Goal: Task Accomplishment & Management: Use online tool/utility

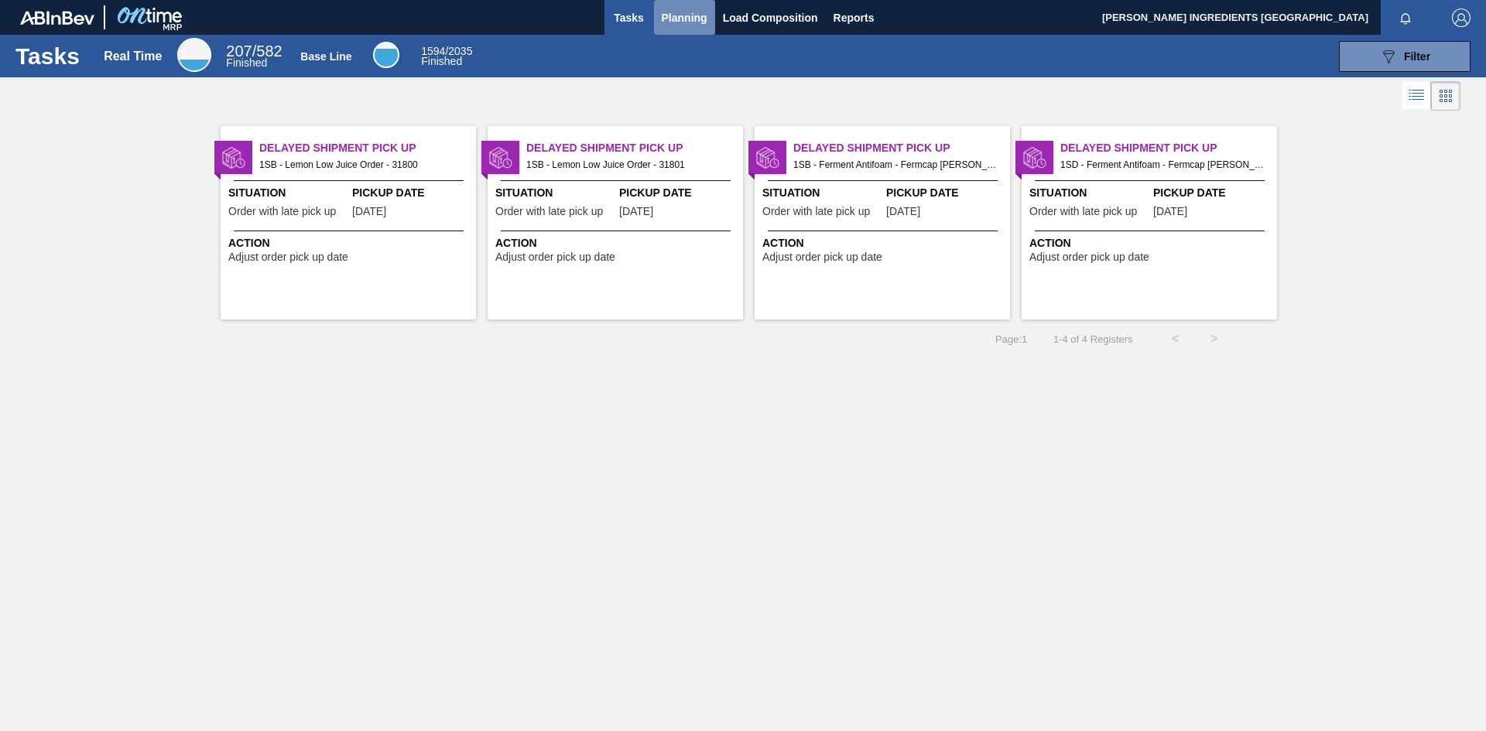
click at [668, 21] on span "Planning" at bounding box center [685, 18] width 46 height 19
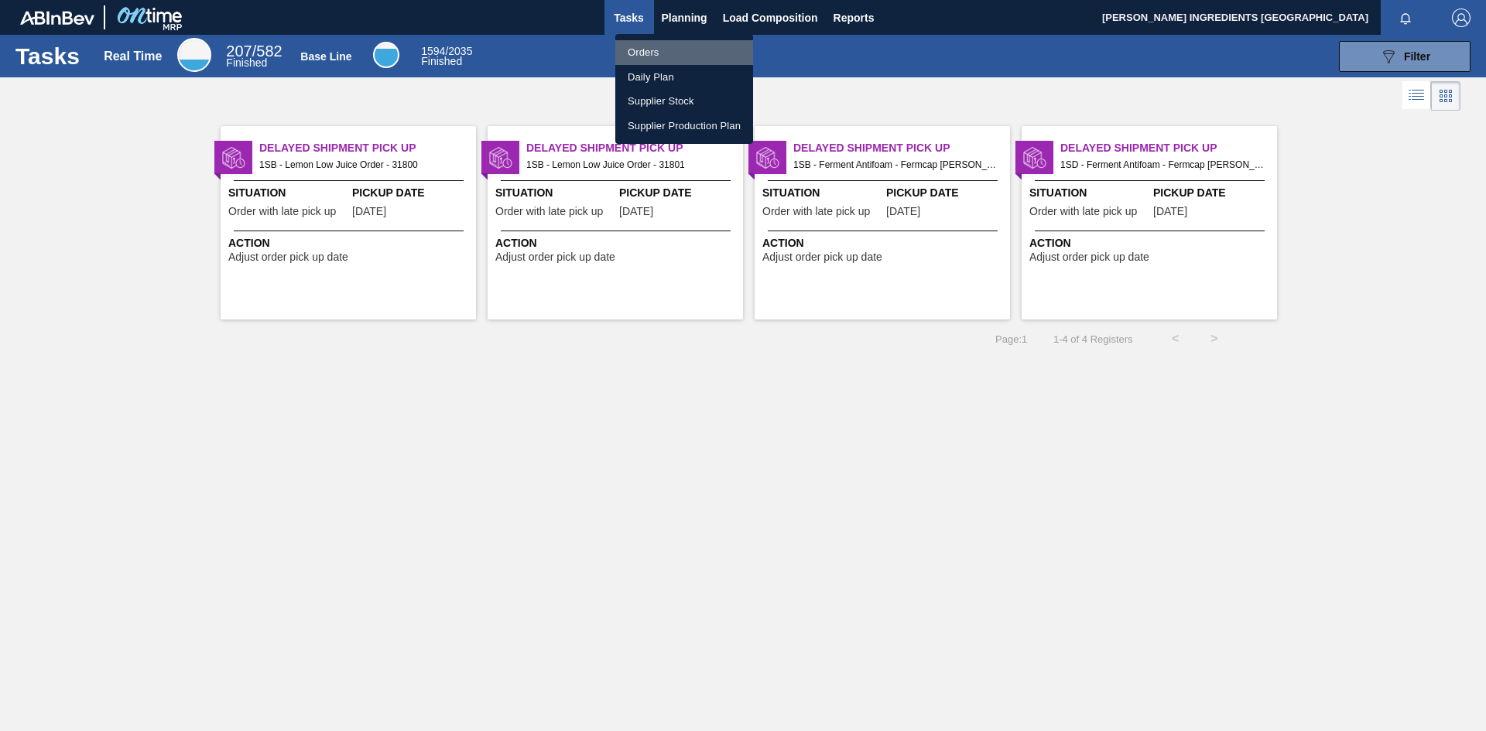
click at [642, 54] on li "Orders" at bounding box center [684, 52] width 138 height 25
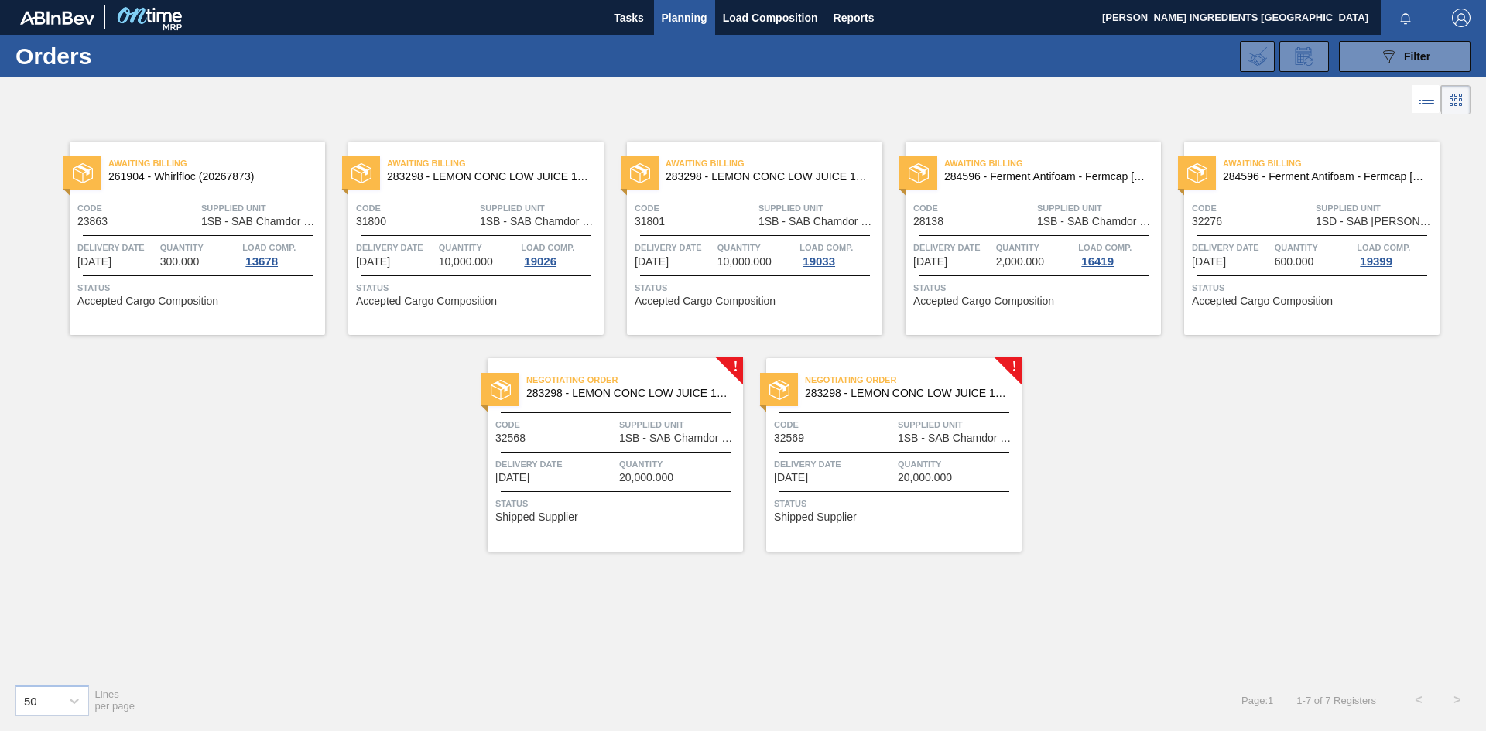
click at [909, 450] on div "Negotiating Order 283298 - LEMON CONC LOW JUICE 1000KG Code 32569 Supplied Unit…" at bounding box center [893, 454] width 255 height 193
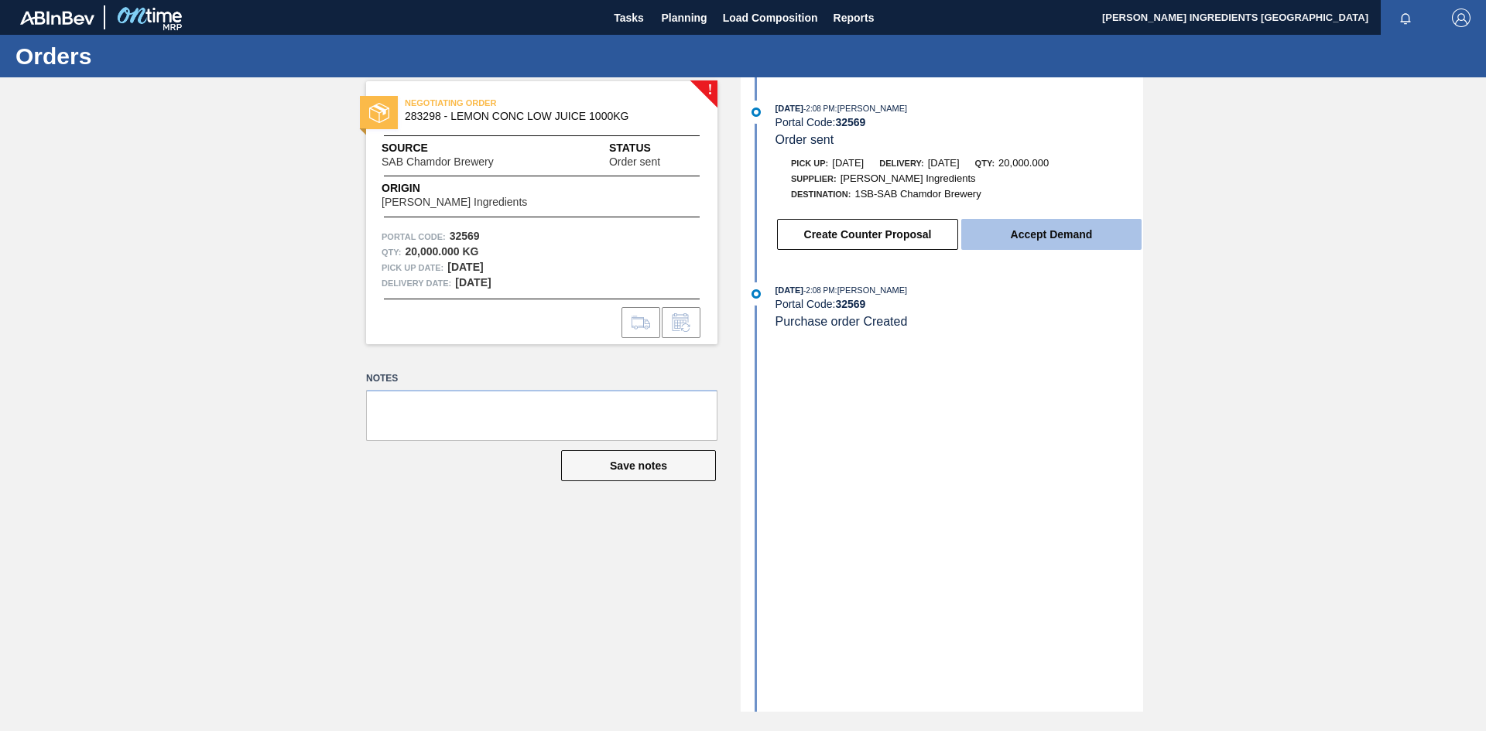
click at [1034, 230] on button "Accept Demand" at bounding box center [1051, 234] width 180 height 31
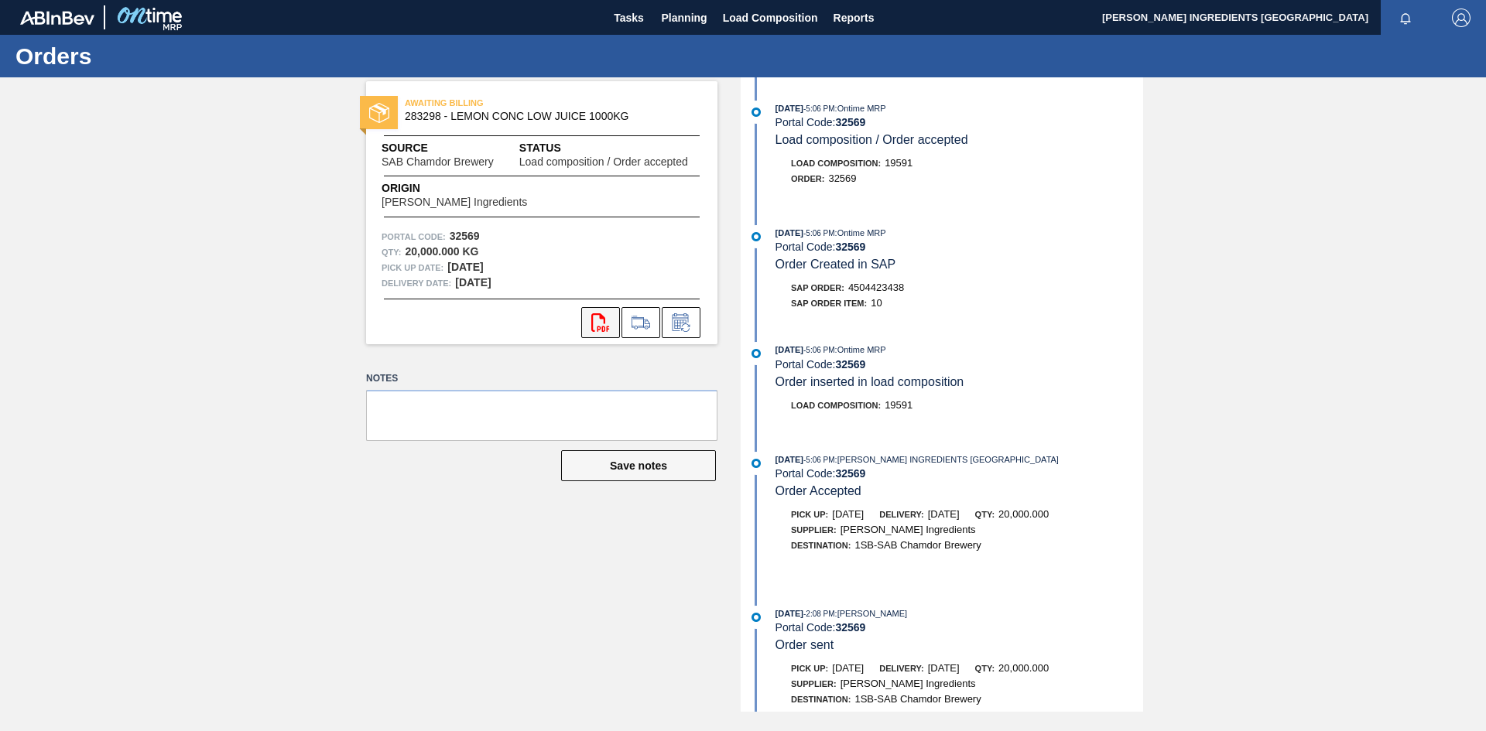
click at [601, 327] on icon "svg{fill:#ff0000}" at bounding box center [600, 322] width 19 height 19
click at [665, 13] on span "Planning" at bounding box center [685, 18] width 46 height 19
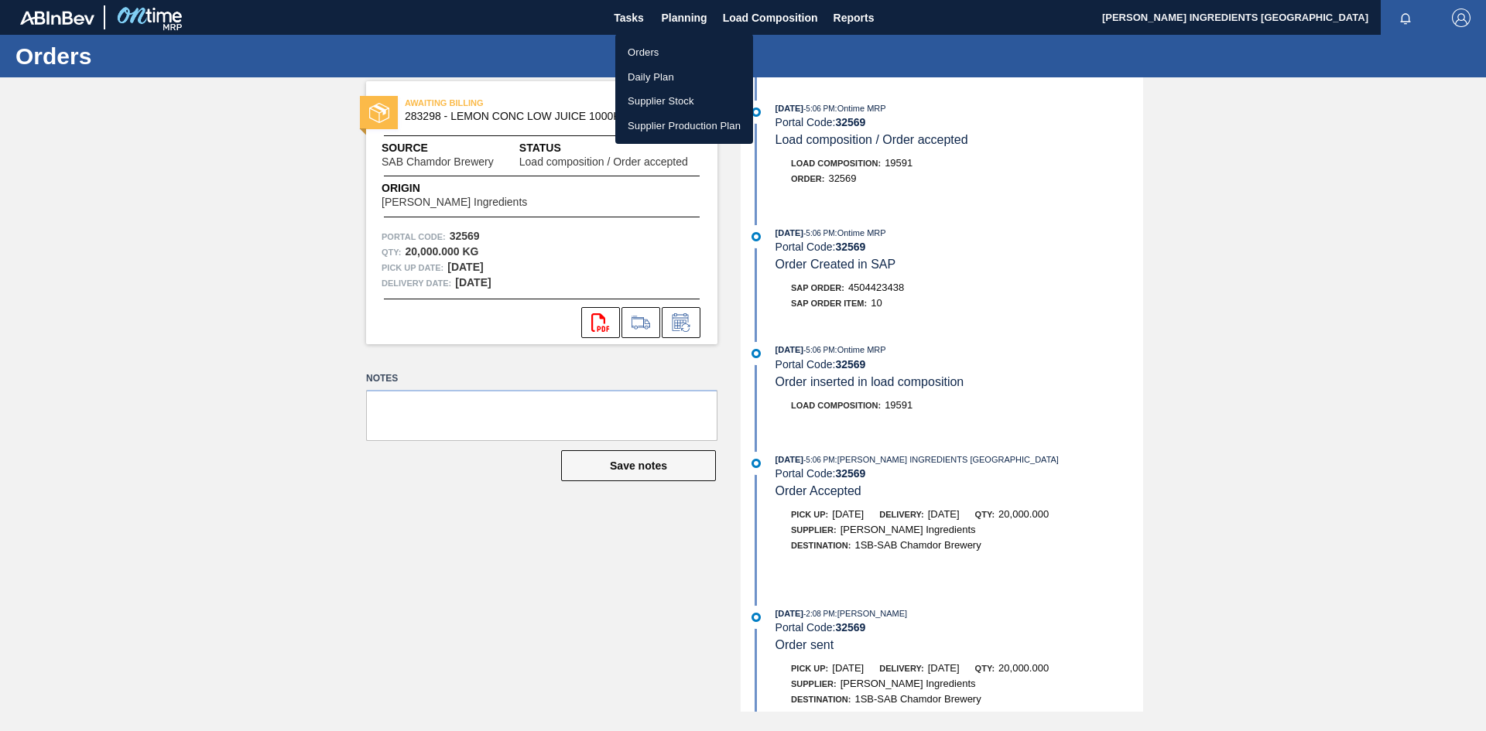
click at [679, 49] on li "Orders" at bounding box center [684, 52] width 138 height 25
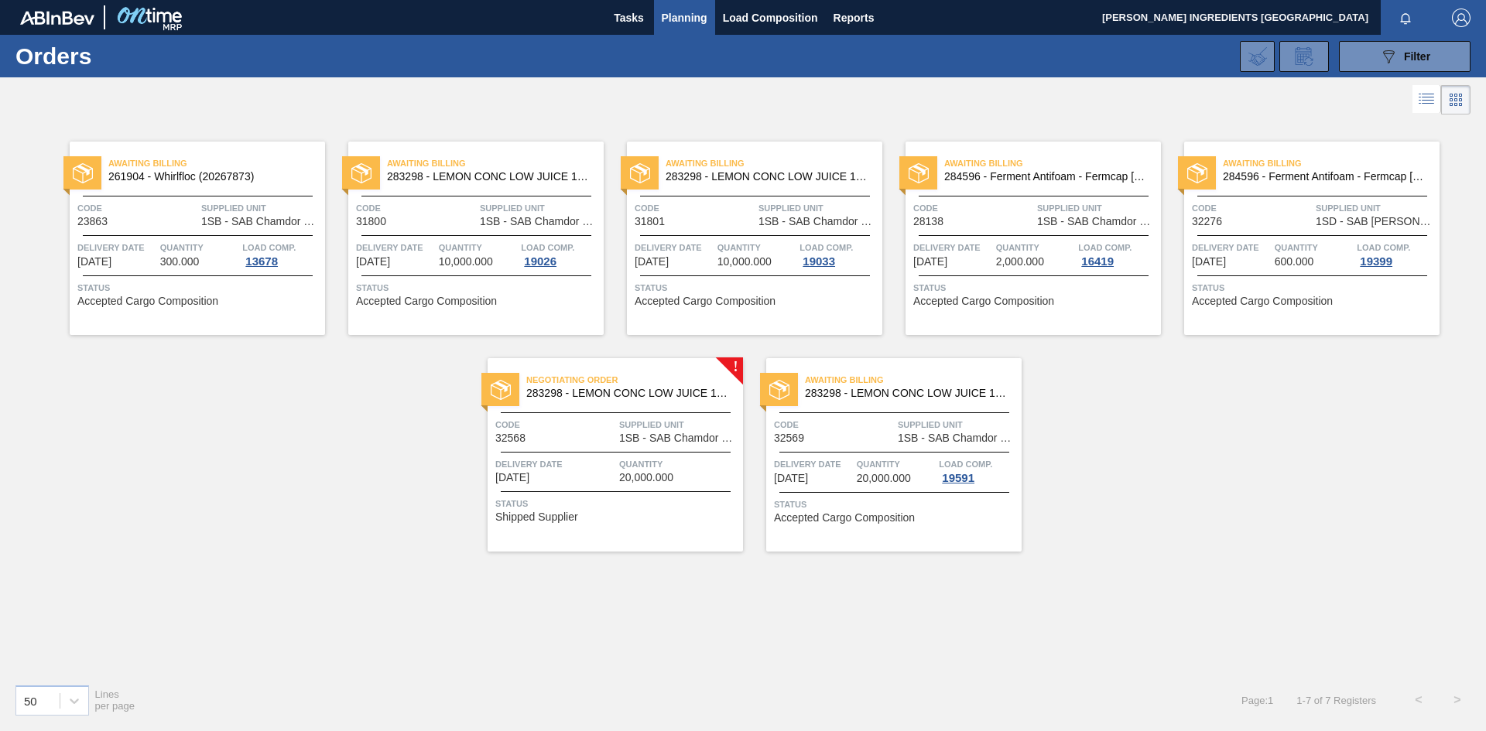
click at [687, 450] on div "Negotiating Order 283298 - LEMON CONC LOW JUICE 1000KG Code 32568 Supplied Unit…" at bounding box center [614, 454] width 255 height 193
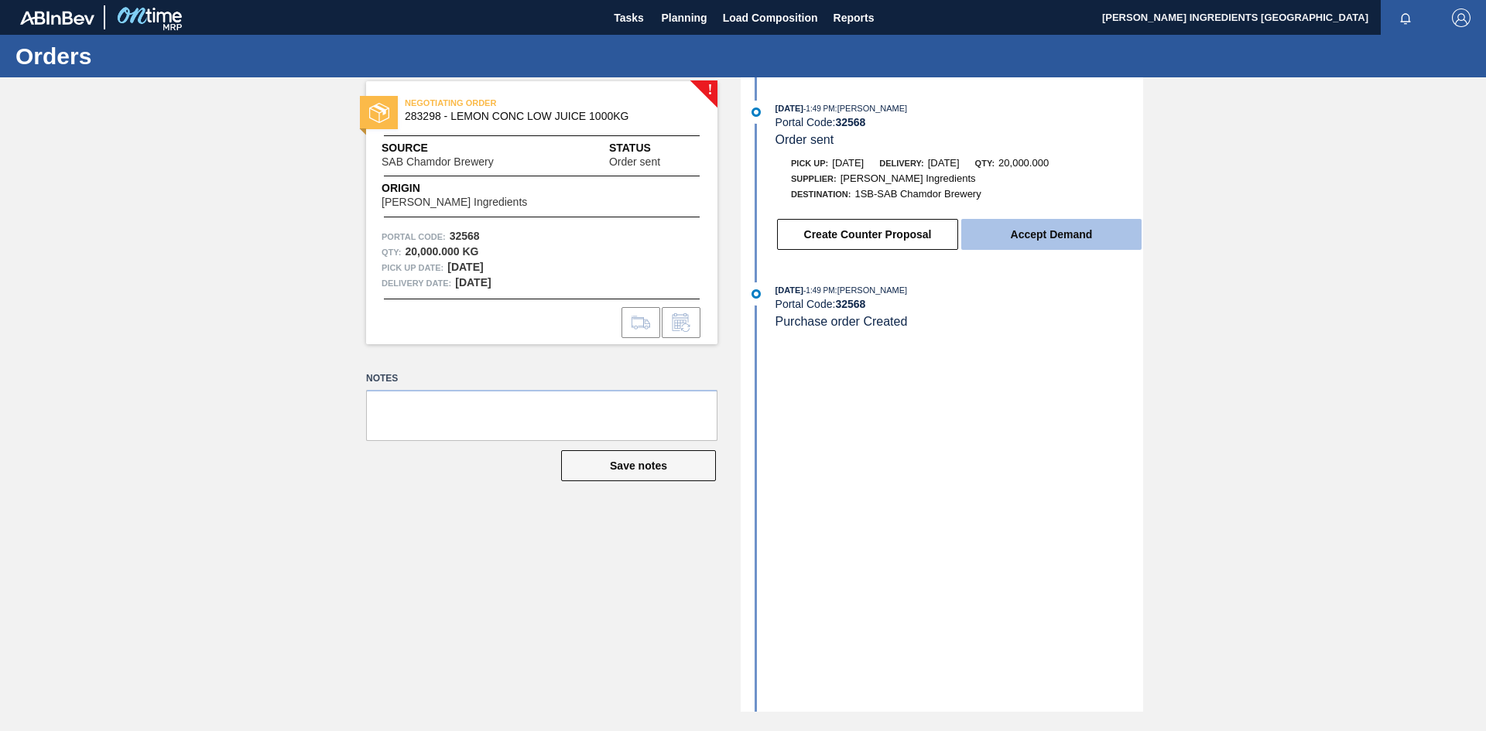
click at [1019, 242] on button "Accept Demand" at bounding box center [1051, 234] width 180 height 31
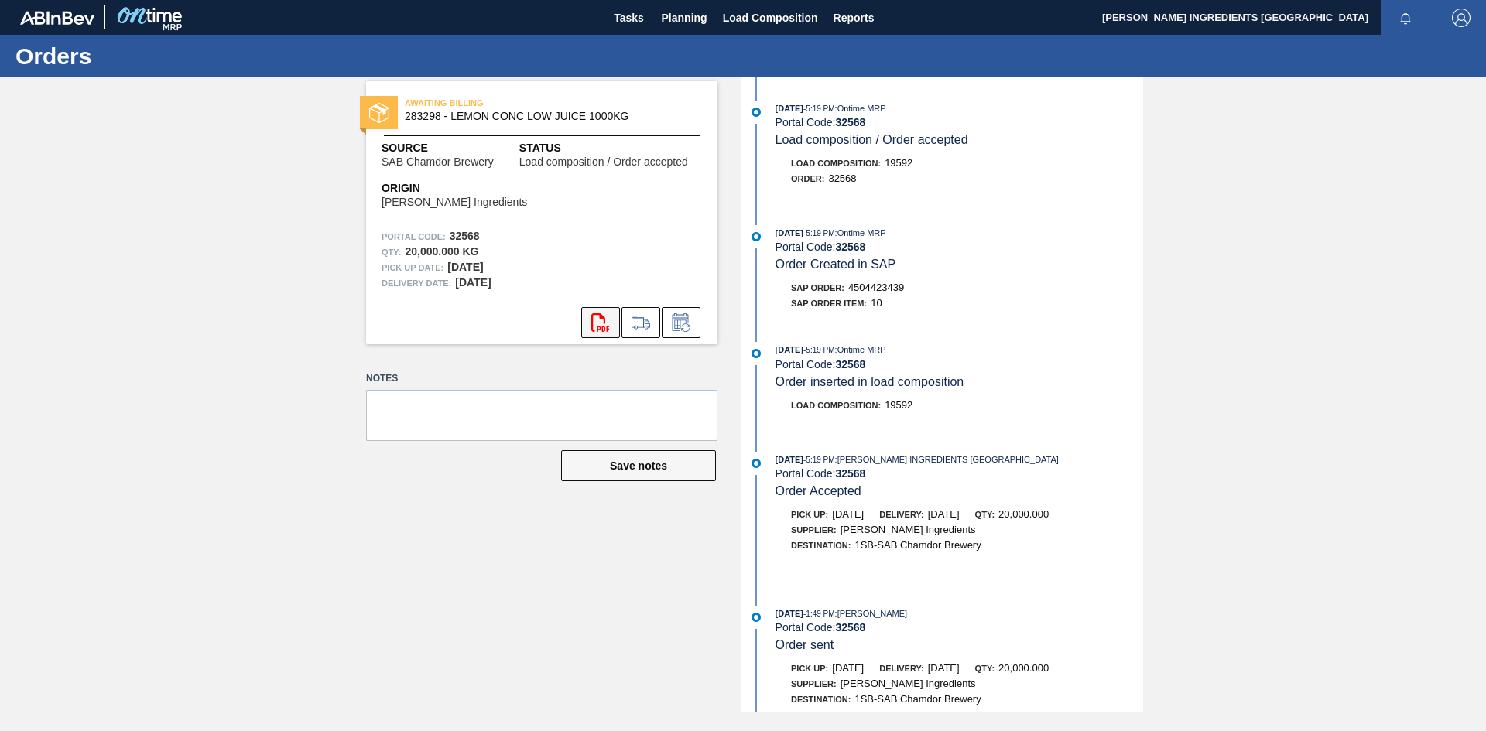
click at [604, 330] on icon "svg{fill:#ff0000}" at bounding box center [600, 322] width 19 height 19
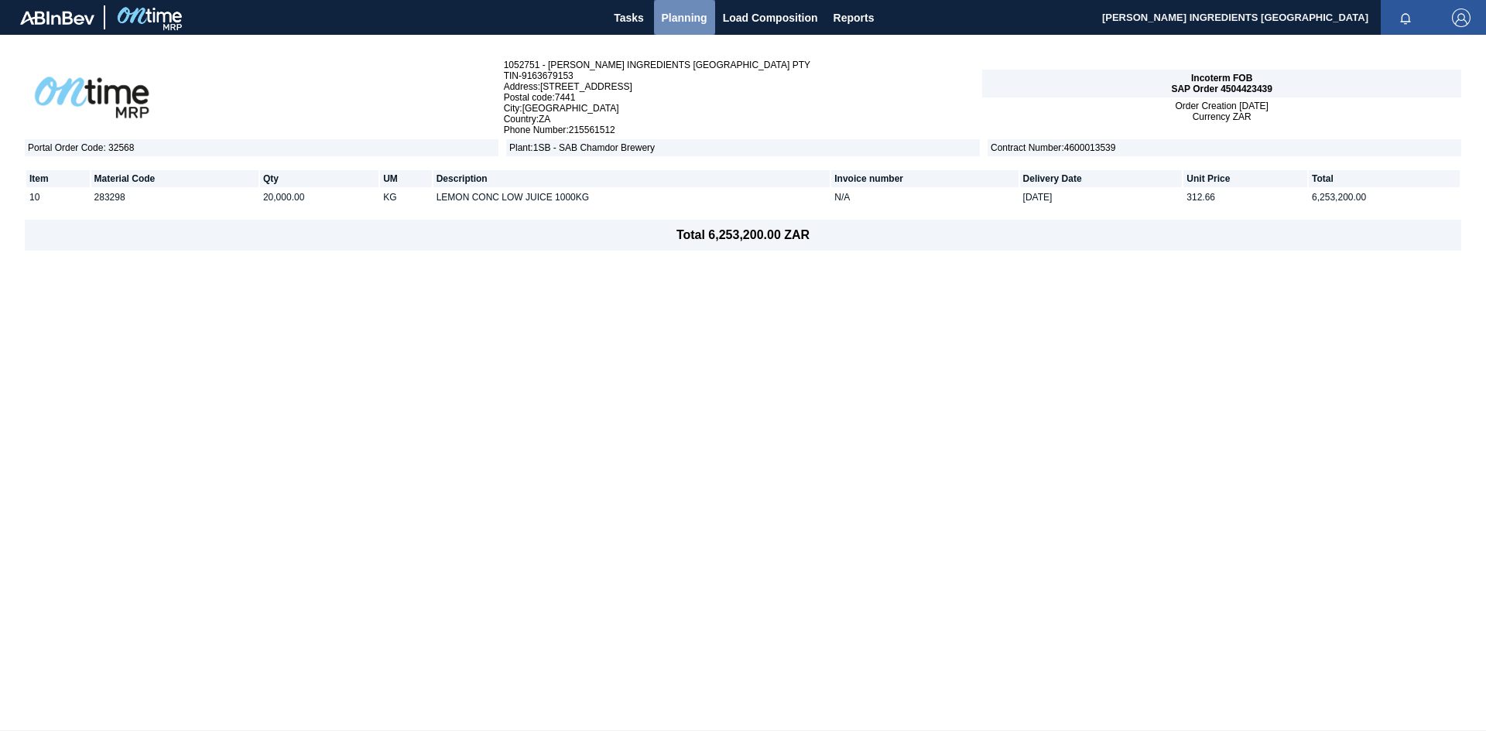
click at [685, 14] on span "Planning" at bounding box center [685, 18] width 46 height 19
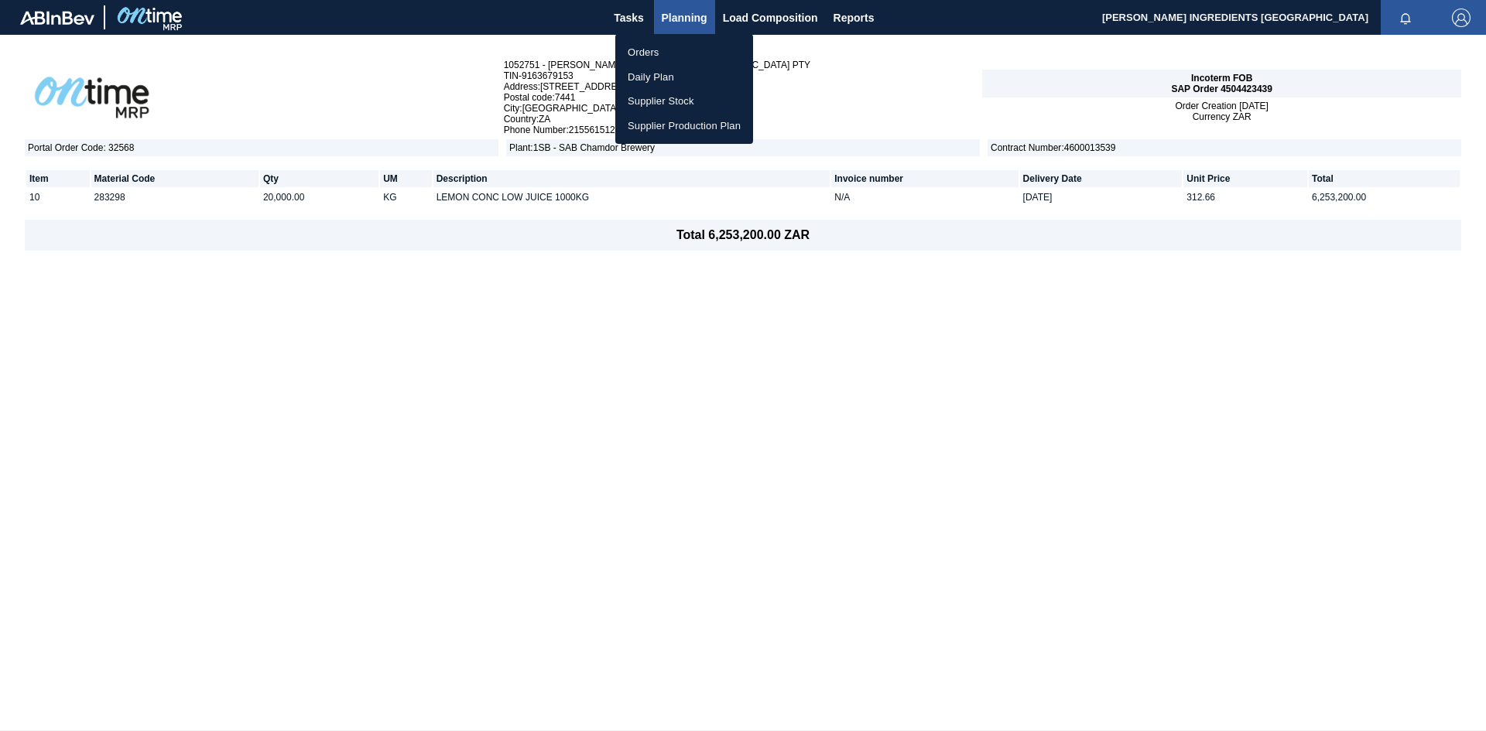
click at [956, 354] on div at bounding box center [743, 365] width 1486 height 731
